Goal: Task Accomplishment & Management: Complete application form

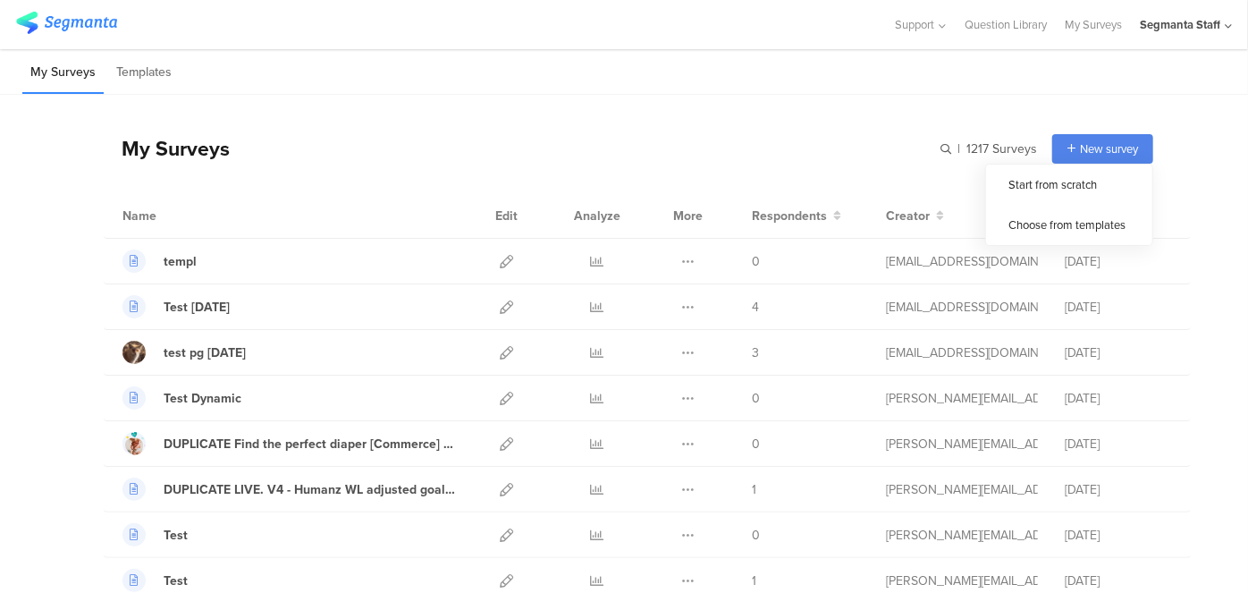
click at [1084, 150] on span "New survey" at bounding box center [1109, 148] width 58 height 17
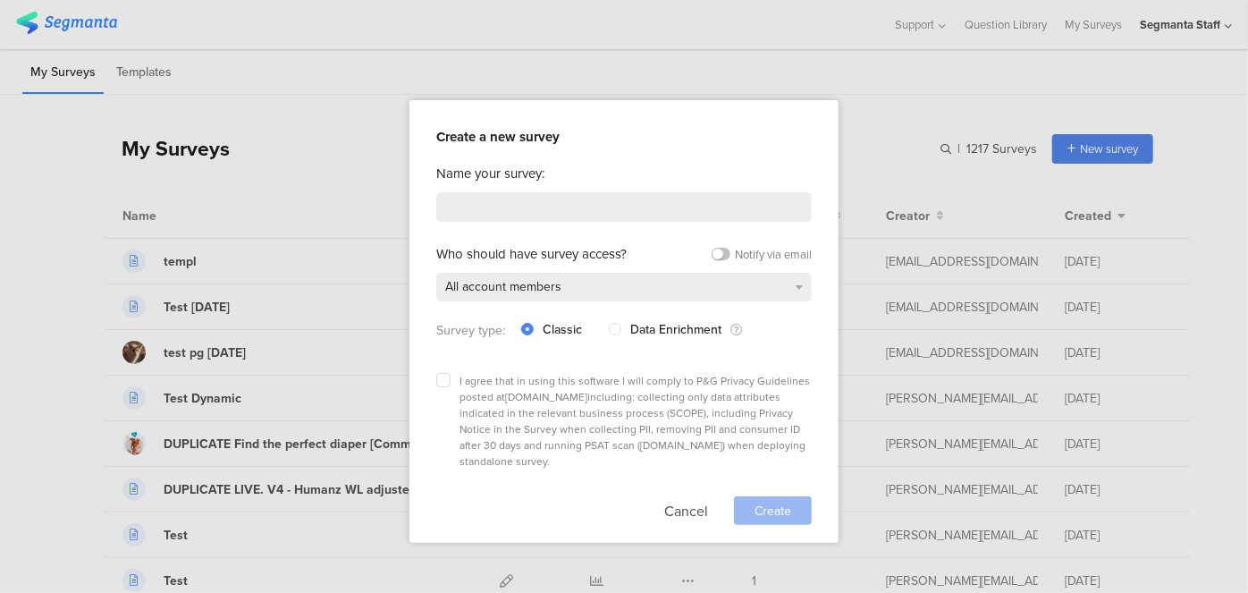
click at [578, 222] on div "Name your survey: Who should have survey access? Notify via email All account m…" at bounding box center [623, 344] width 375 height 361
click at [581, 209] on input at bounding box center [623, 207] width 375 height 30
type input "Test PGE 10/8"
click at [611, 293] on div "All account members" at bounding box center [623, 287] width 375 height 29
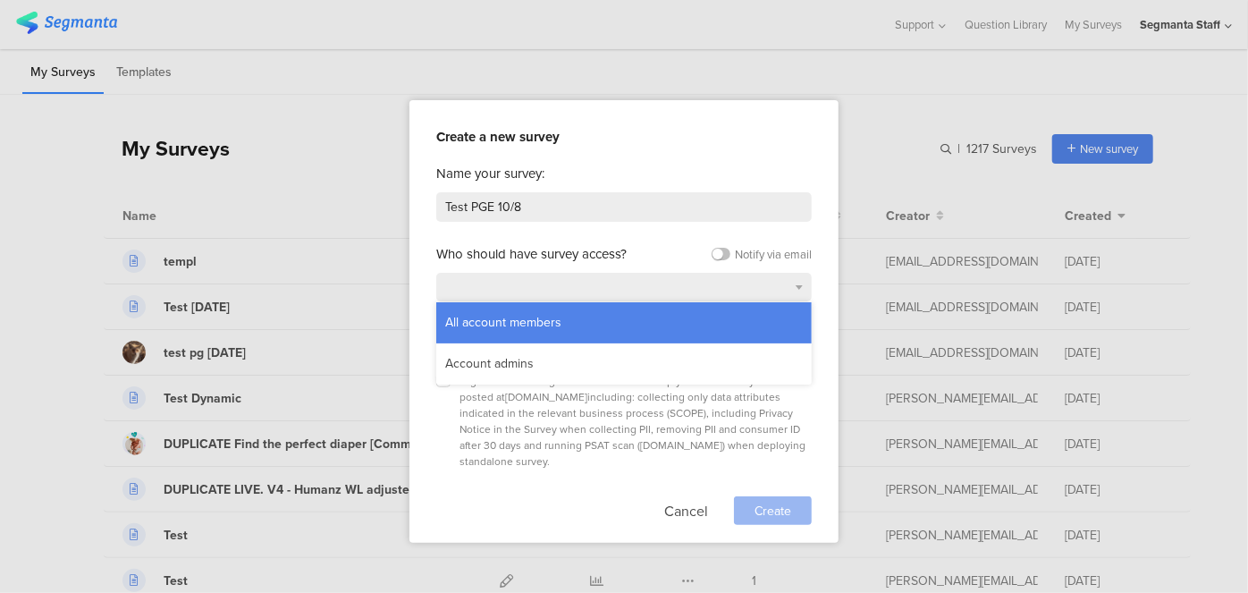
click at [591, 311] on div "All account members" at bounding box center [623, 322] width 375 height 41
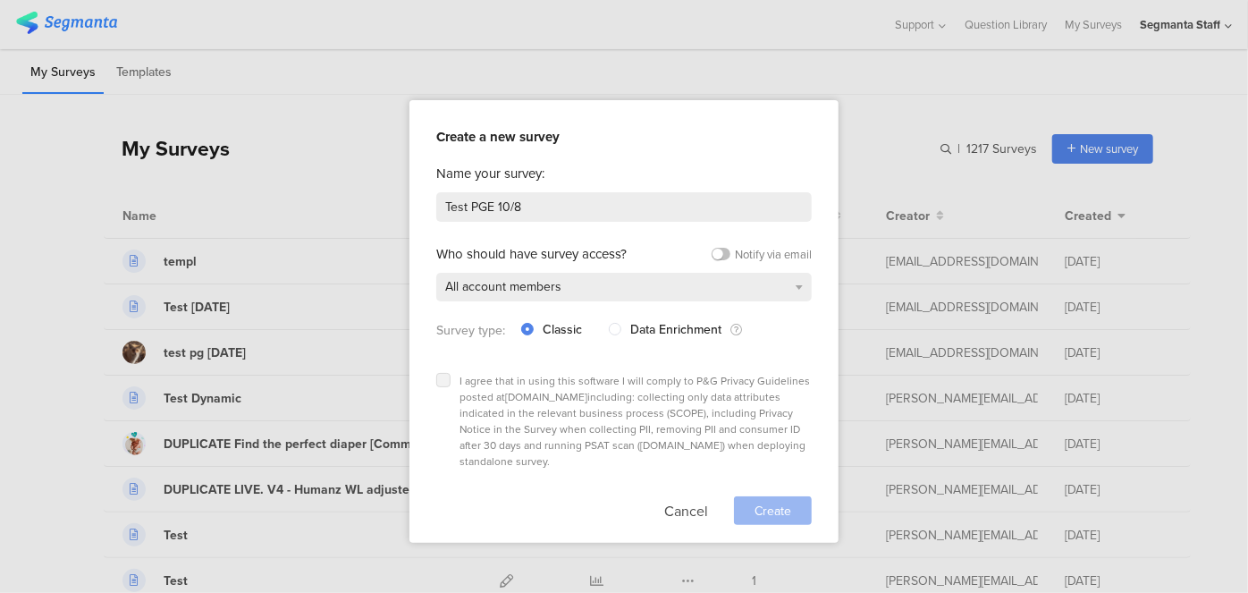
click at [440, 376] on icon at bounding box center [443, 379] width 7 height 7
click at [0, 0] on input "checkbox" at bounding box center [0, 0] width 0 height 0
click at [797, 498] on div "Create" at bounding box center [773, 510] width 78 height 29
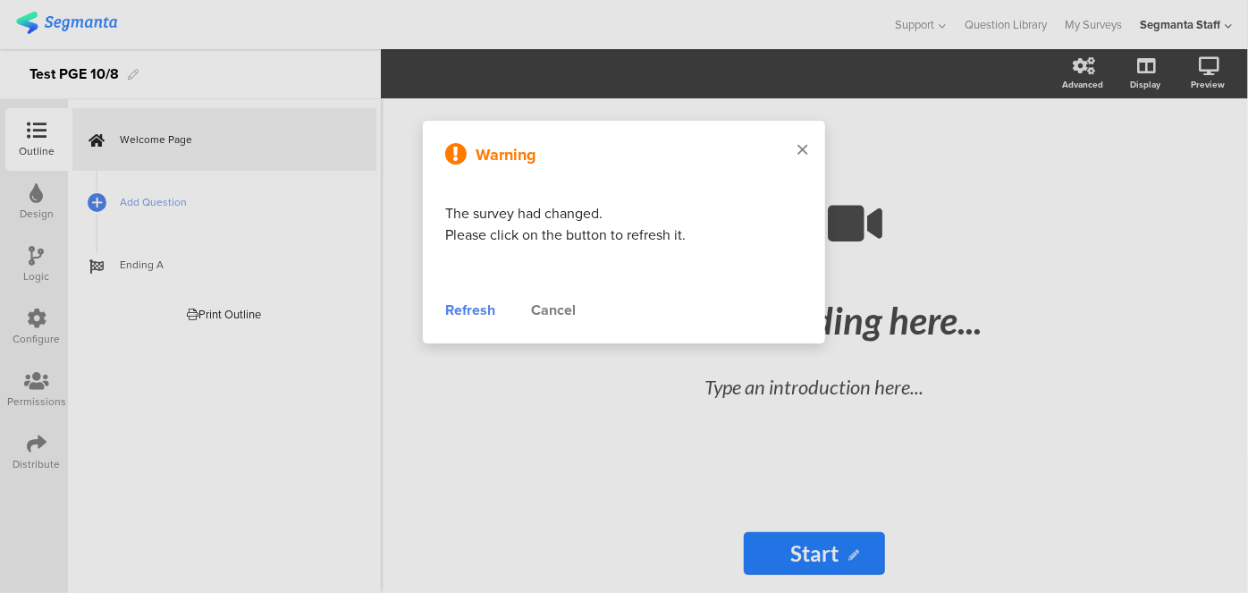
click at [798, 154] on icon at bounding box center [802, 149] width 10 height 16
